Goal: Find specific page/section: Find specific page/section

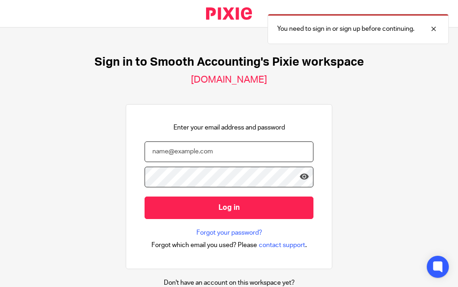
type input "[PERSON_NAME][EMAIL_ADDRESS][DOMAIN_NAME]"
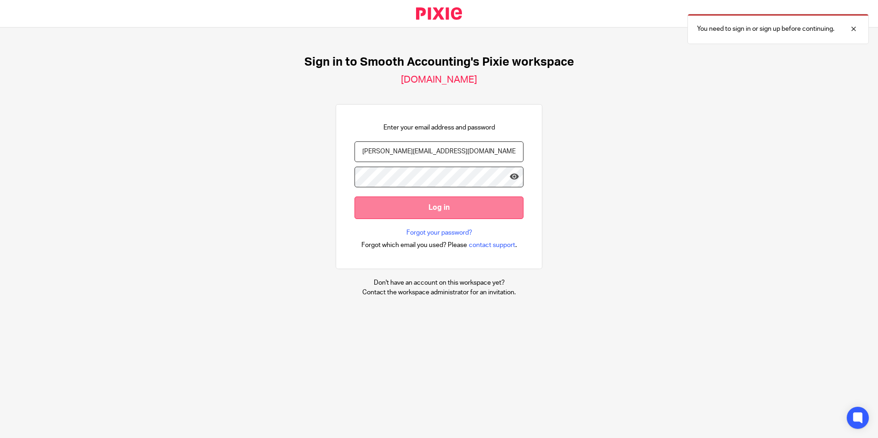
click at [435, 210] on input "Log in" at bounding box center [439, 208] width 169 height 23
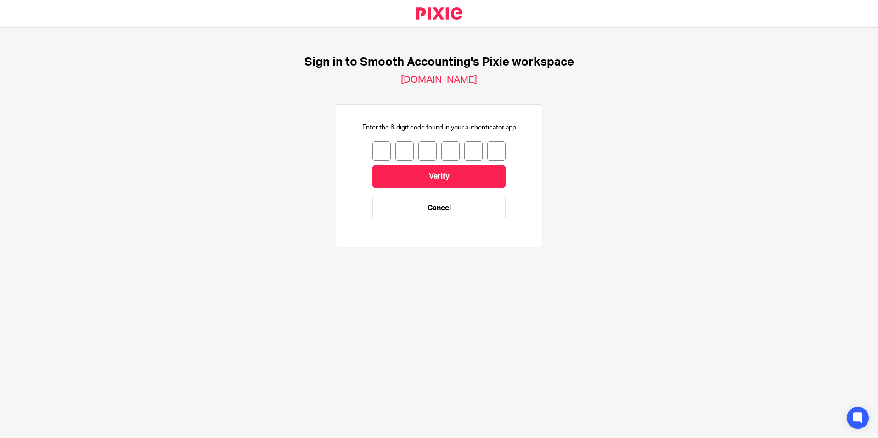
click at [372, 151] on input "number" at bounding box center [381, 150] width 18 height 19
type input "5"
type input "4"
type input "7"
type input "9"
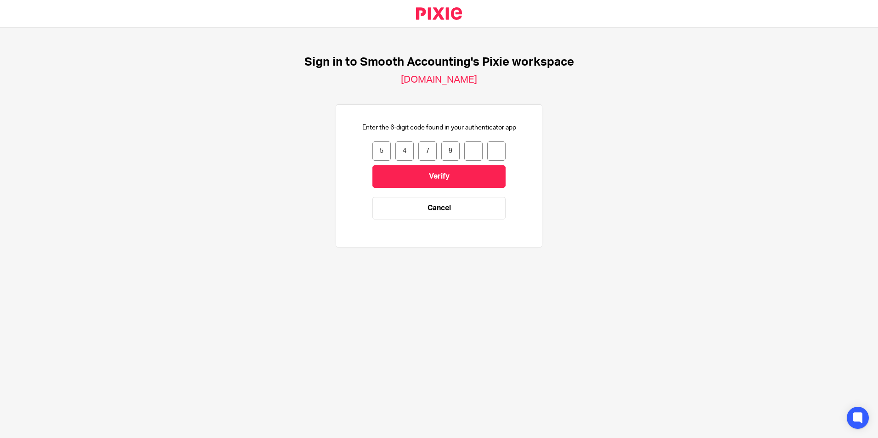
type input "6"
type input "8"
click at [428, 175] on input "Verify" at bounding box center [438, 176] width 133 height 23
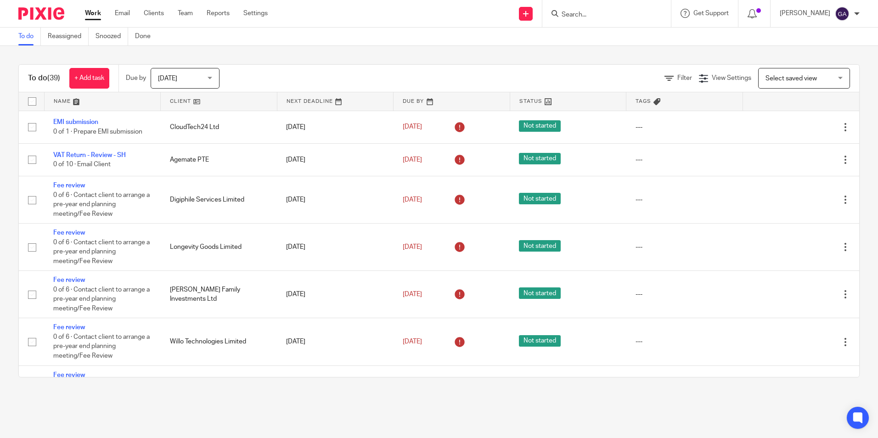
click at [577, 6] on div at bounding box center [606, 13] width 129 height 27
click at [575, 11] on input "Search" at bounding box center [602, 15] width 83 height 8
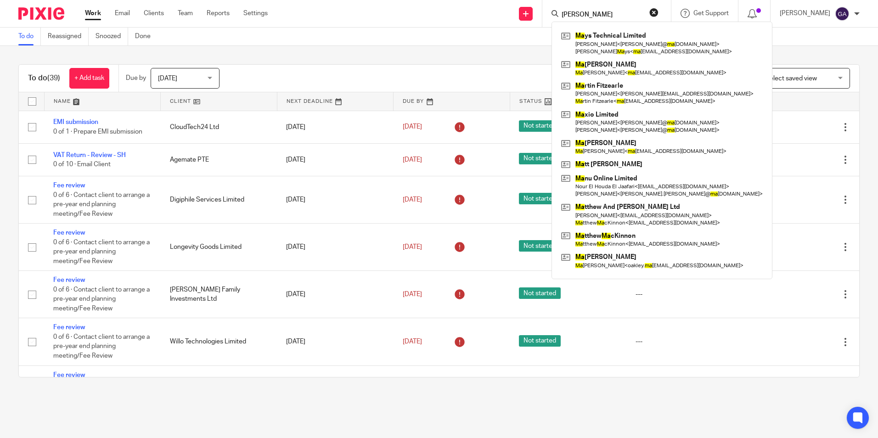
type input "mays"
click button "submit" at bounding box center [0, 0] width 0 height 0
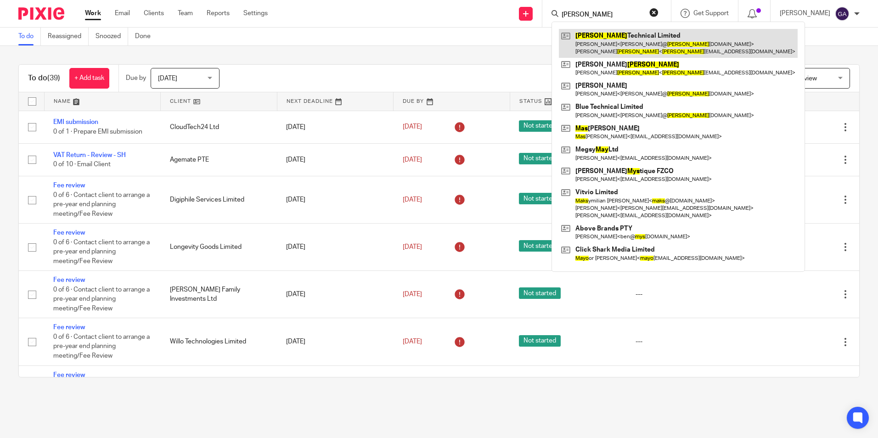
click at [665, 47] on link at bounding box center [678, 43] width 239 height 28
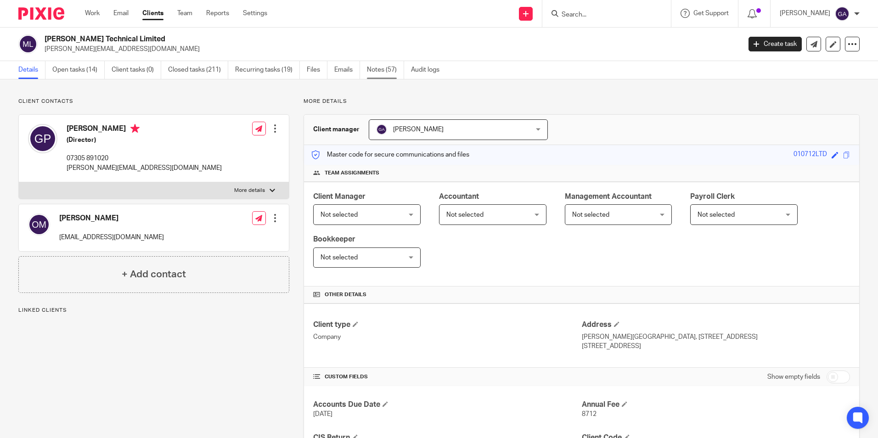
click at [385, 72] on link "Notes (57)" at bounding box center [385, 70] width 37 height 18
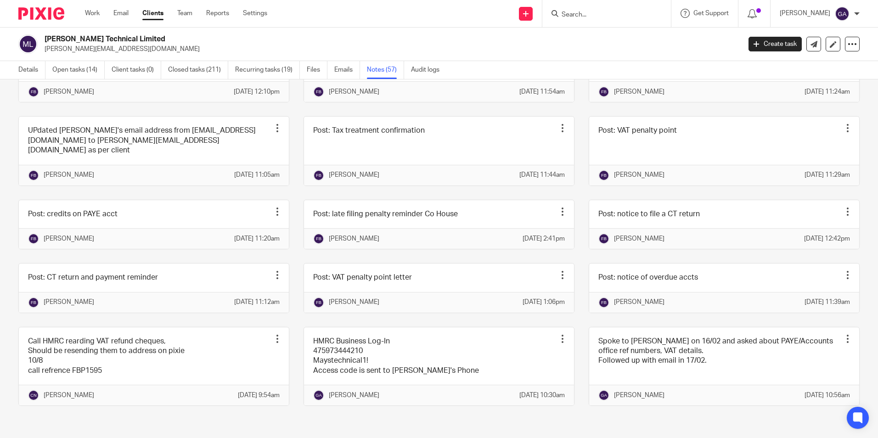
scroll to position [1147, 0]
click at [581, 16] on input "Search" at bounding box center [602, 15] width 83 height 8
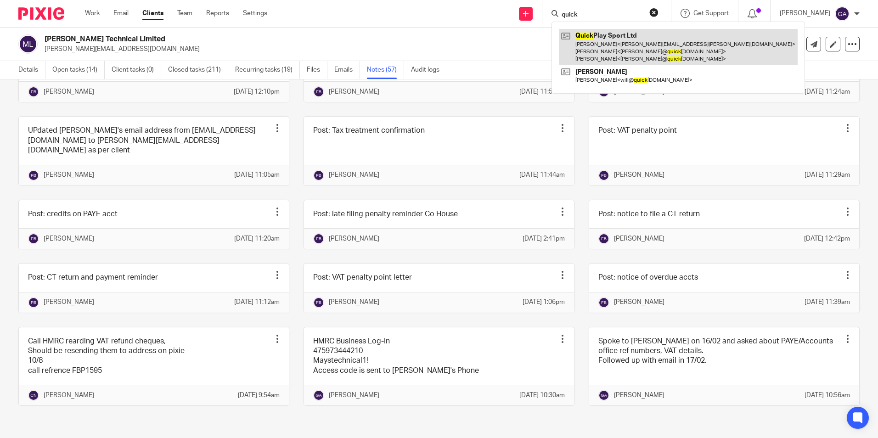
type input "quick"
click at [614, 43] on link at bounding box center [678, 47] width 239 height 36
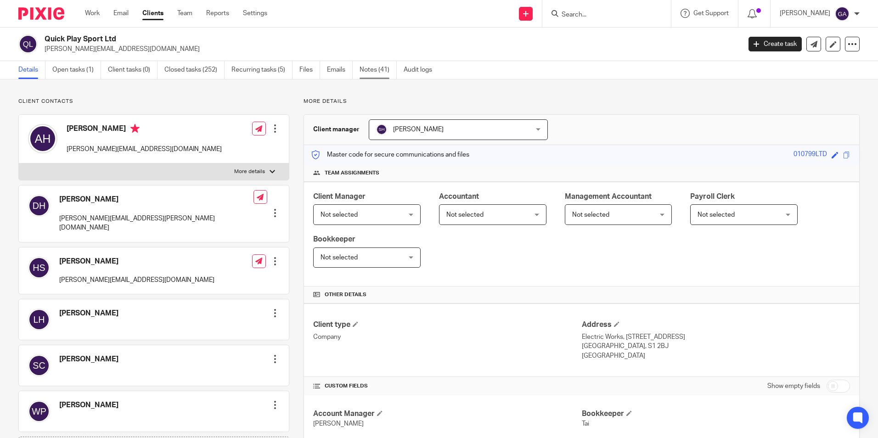
click at [381, 73] on link "Notes (41)" at bounding box center [378, 70] width 37 height 18
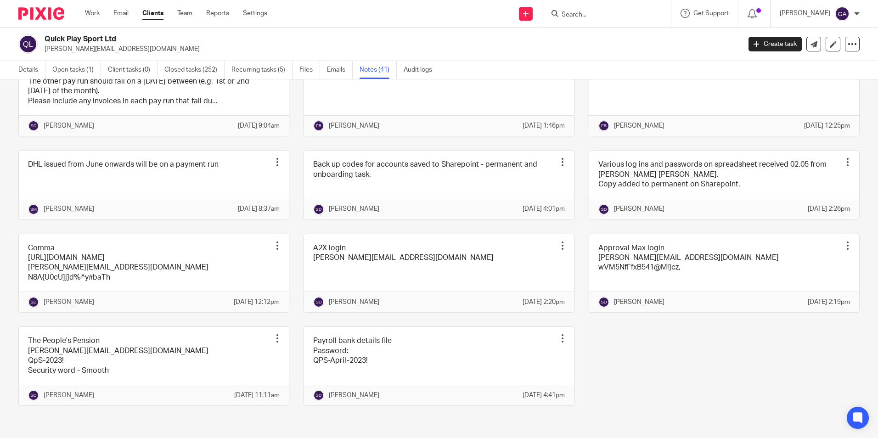
scroll to position [1104, 0]
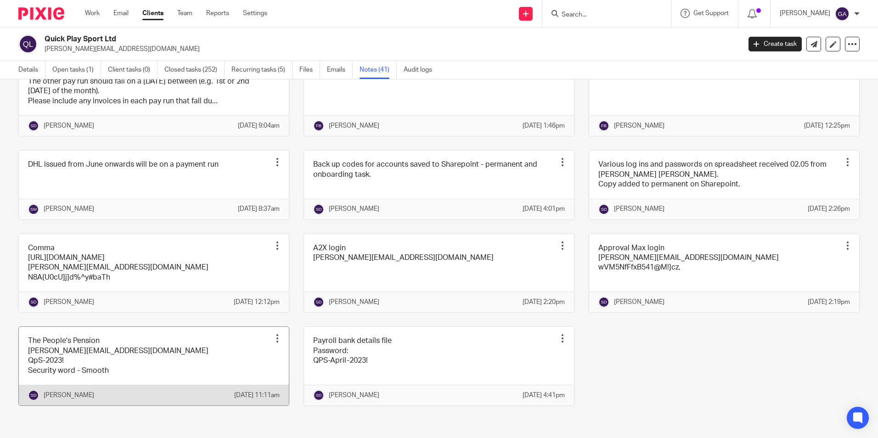
click at [275, 334] on div at bounding box center [277, 338] width 9 height 9
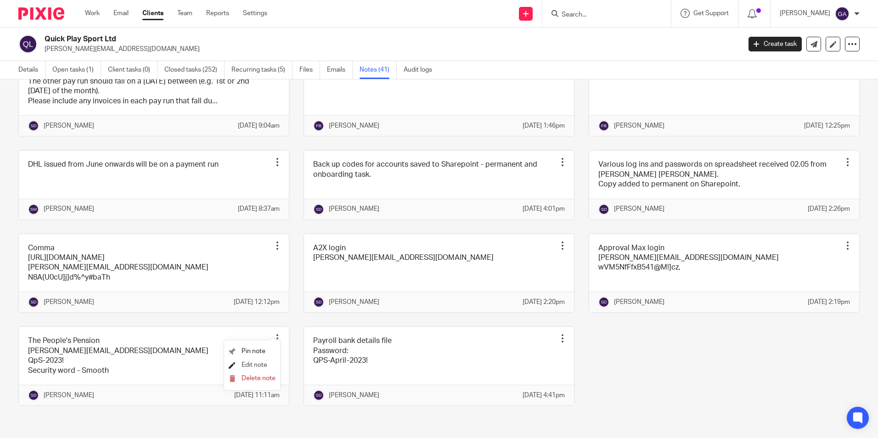
click at [264, 365] on span "Edit note" at bounding box center [255, 365] width 26 height 6
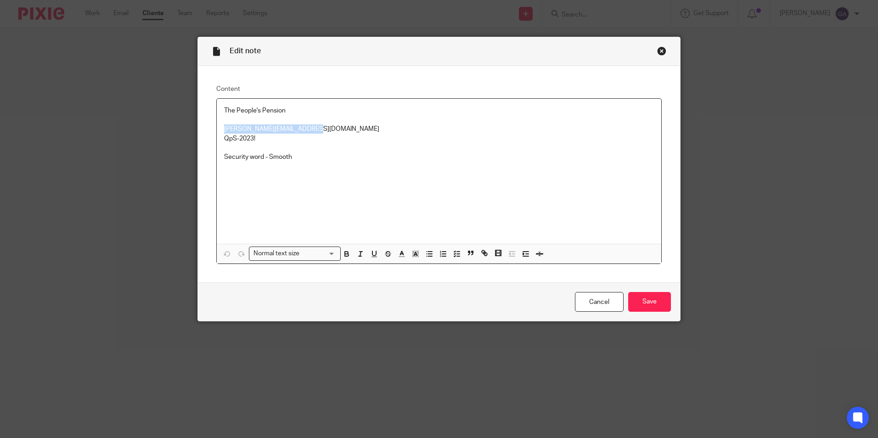
drag, startPoint x: 220, startPoint y: 126, endPoint x: 344, endPoint y: 129, distance: 124.0
click at [344, 129] on div "The People's Pension [PERSON_NAME][EMAIL_ADDRESS][DOMAIN_NAME] QpS-2023! Securi…" at bounding box center [439, 171] width 445 height 145
copy p "[PERSON_NAME][EMAIL_ADDRESS][DOMAIN_NAME]"
drag, startPoint x: 301, startPoint y: 154, endPoint x: 277, endPoint y: 143, distance: 26.3
click at [301, 154] on p "Security word - Smooth" at bounding box center [439, 156] width 430 height 9
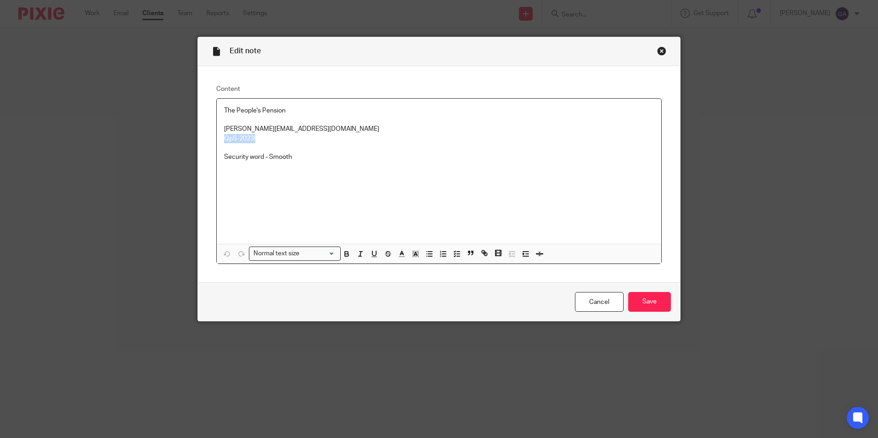
drag, startPoint x: 221, startPoint y: 137, endPoint x: 265, endPoint y: 140, distance: 43.7
click at [265, 140] on p "QpS-2023!" at bounding box center [439, 138] width 430 height 9
copy p "QpS-2023!"
click at [657, 52] on div "Close this dialog window" at bounding box center [661, 50] width 9 height 9
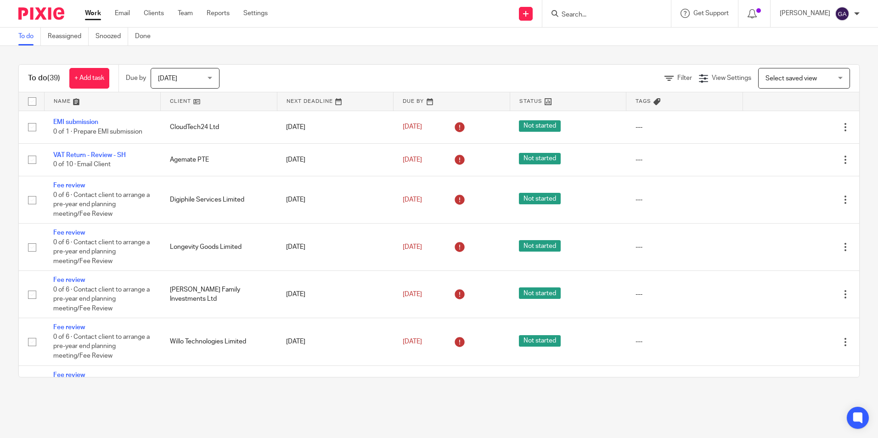
click at [573, 16] on input "Search" at bounding box center [602, 15] width 83 height 8
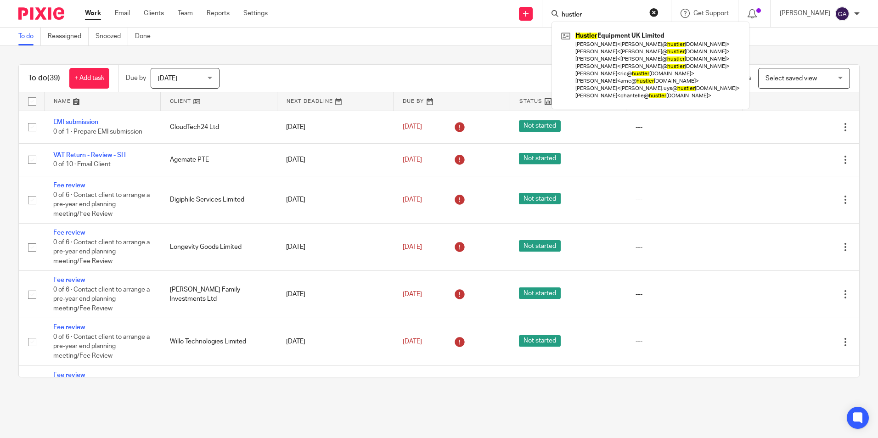
type input "hustler"
click button "submit" at bounding box center [0, 0] width 0 height 0
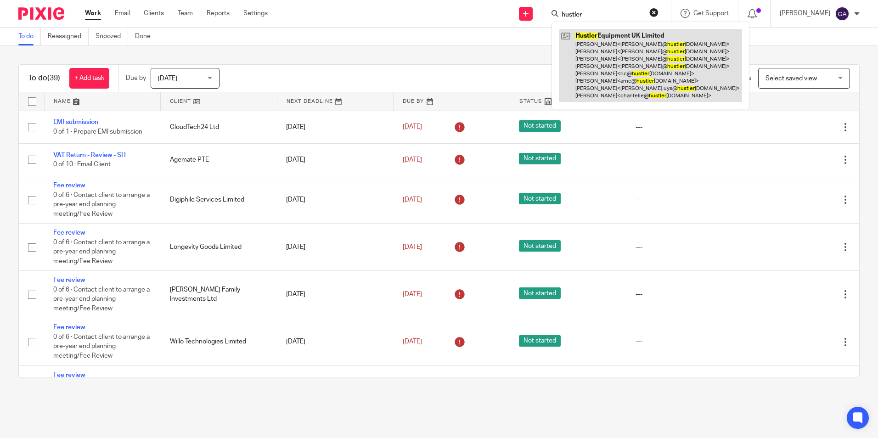
click at [657, 72] on link at bounding box center [650, 65] width 183 height 73
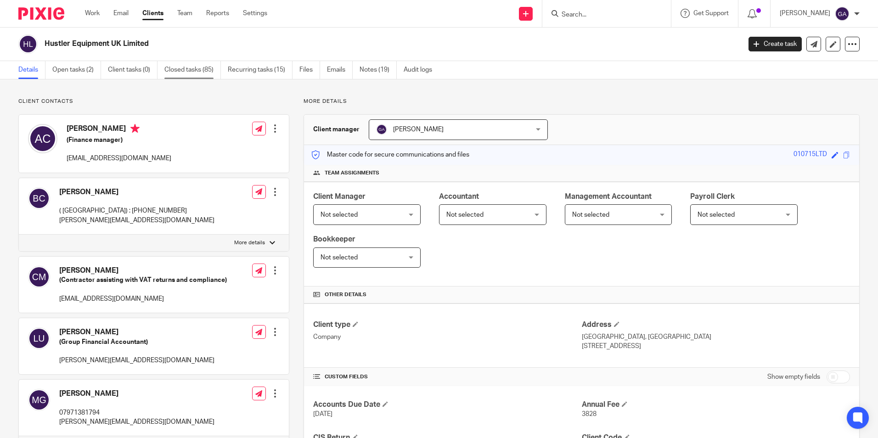
click at [190, 73] on link "Closed tasks (85)" at bounding box center [192, 70] width 56 height 18
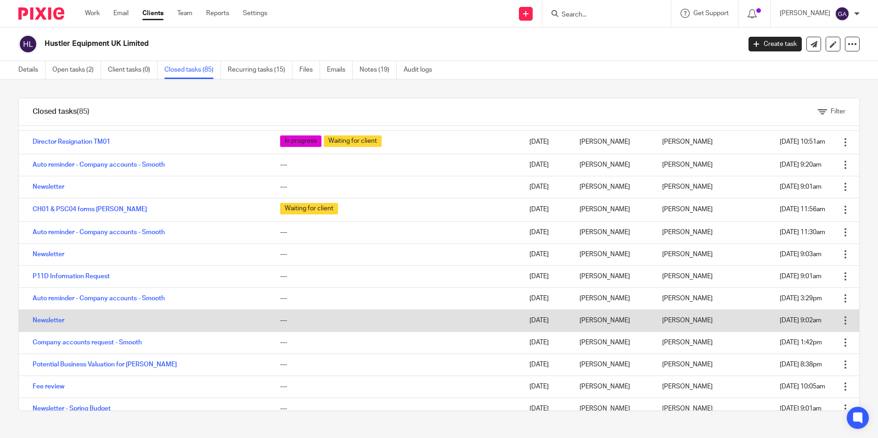
scroll to position [505, 0]
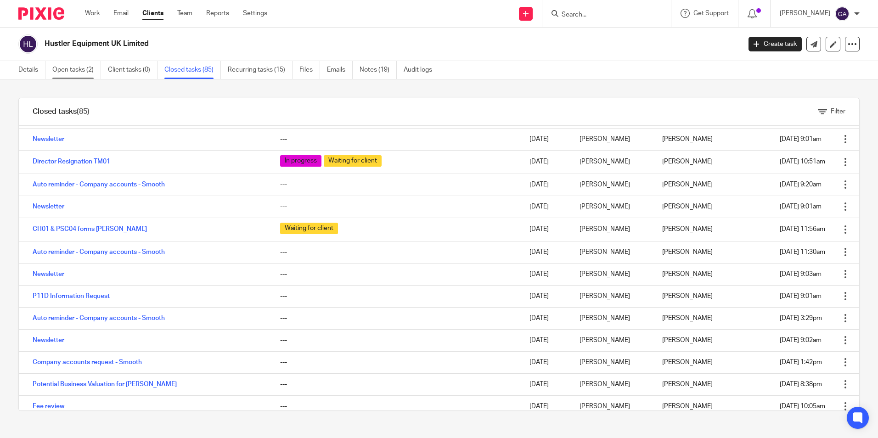
click at [72, 72] on link "Open tasks (2)" at bounding box center [76, 70] width 49 height 18
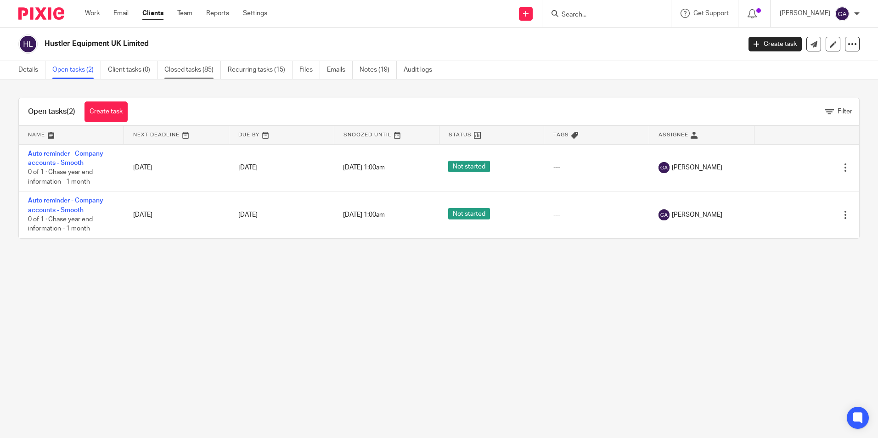
click at [178, 71] on link "Closed tasks (85)" at bounding box center [192, 70] width 56 height 18
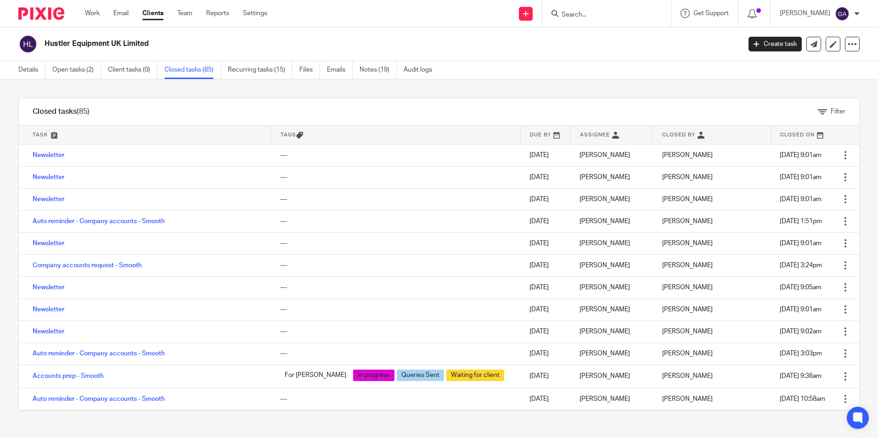
click at [37, 132] on link at bounding box center [145, 135] width 252 height 18
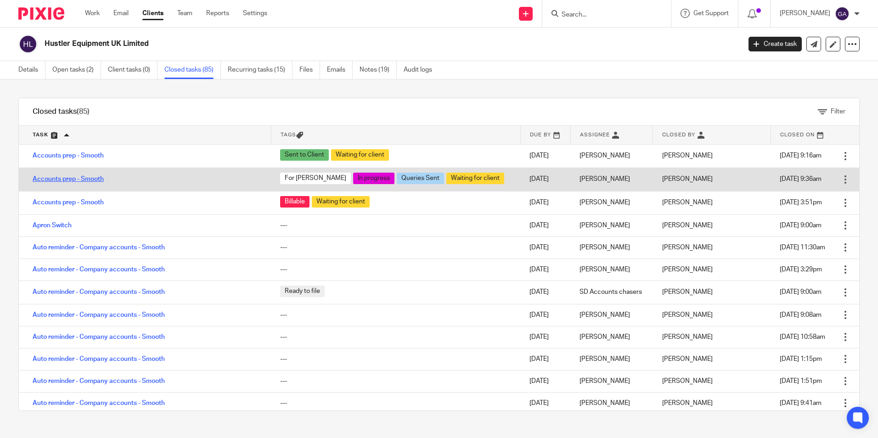
click at [51, 180] on link "Accounts prep - Smooth" at bounding box center [68, 179] width 71 height 6
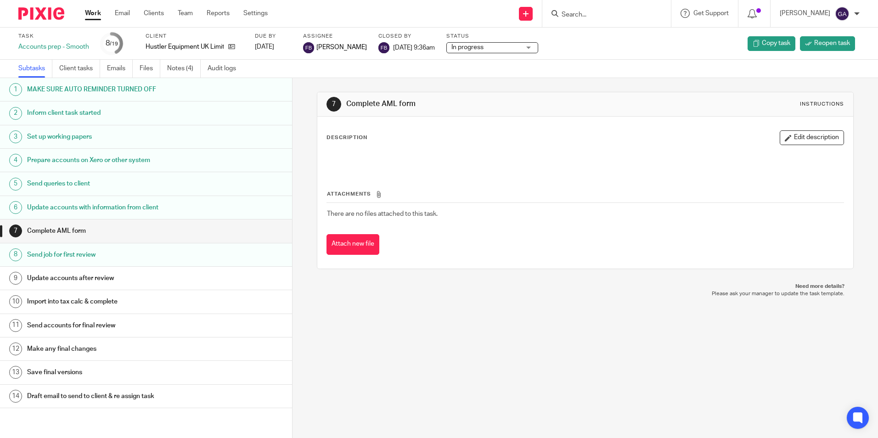
scroll to position [116, 0]
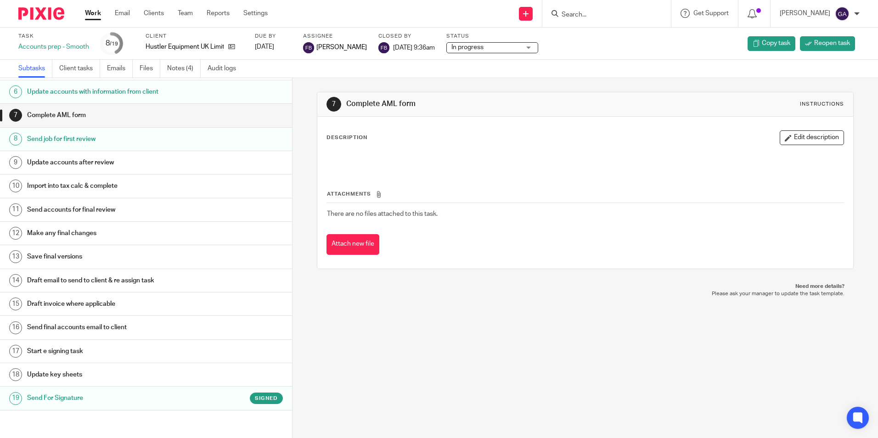
click at [79, 397] on h1 "Send For Signature" at bounding box center [112, 398] width 171 height 14
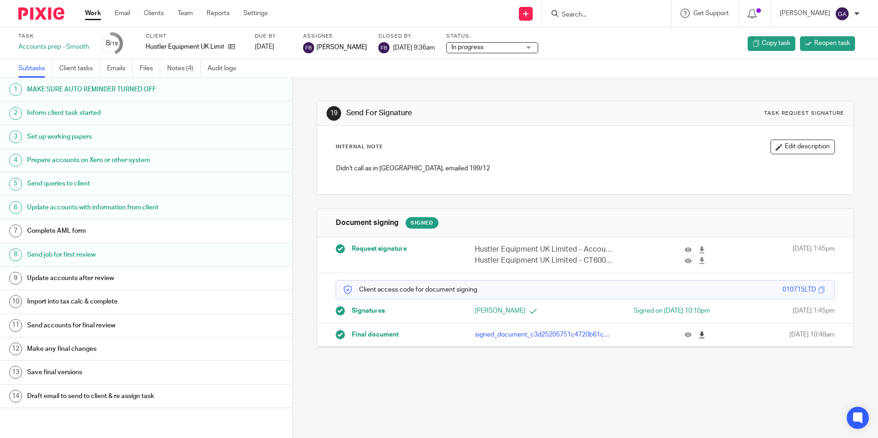
click at [698, 337] on icon at bounding box center [701, 335] width 7 height 7
